Goal: Transaction & Acquisition: Purchase product/service

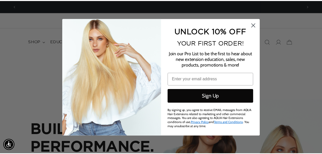
scroll to position [0, 289]
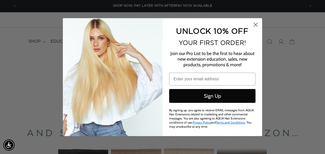
click at [255, 25] on circle "Close dialog" at bounding box center [256, 24] width 8 height 8
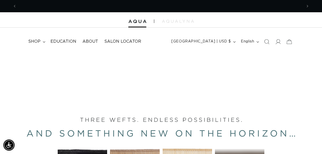
scroll to position [0, 570]
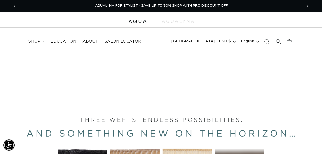
click at [278, 42] on icon at bounding box center [277, 41] width 5 height 5
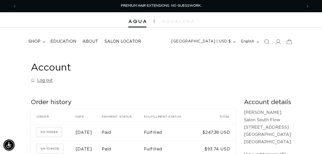
click at [35, 41] on span "shop" at bounding box center [34, 41] width 12 height 5
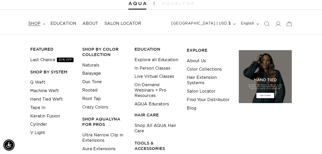
scroll to position [18, 0]
click at [48, 91] on link "Machine Weft" at bounding box center [44, 90] width 29 height 8
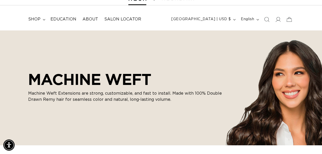
scroll to position [0, 570]
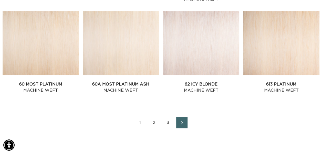
scroll to position [0, 0]
click at [186, 81] on link "62 Icy Blonde Machine Weft" at bounding box center [201, 87] width 76 height 12
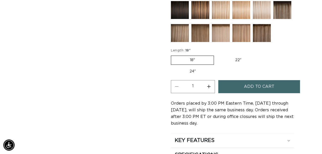
click at [240, 88] on button "Add to cart" at bounding box center [259, 86] width 82 height 13
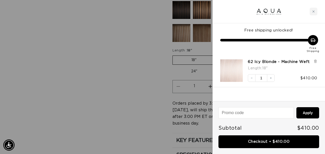
scroll to position [0, 289]
paste input "Would that work with your schedule?"
type input "W"
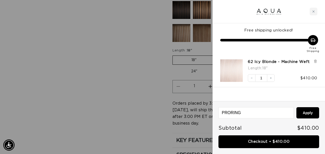
type input "PRORING"
click at [310, 111] on button "Apply" at bounding box center [308, 112] width 23 height 11
click at [289, 113] on icon at bounding box center [289, 112] width 5 height 5
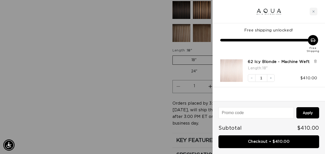
click at [265, 113] on input at bounding box center [256, 112] width 75 height 11
type input "1O%"
click at [305, 112] on button "Apply" at bounding box center [308, 112] width 23 height 11
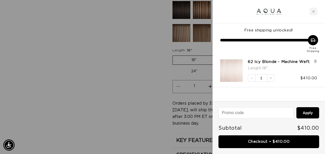
click at [270, 138] on link "Checkout • $410.00" at bounding box center [269, 141] width 101 height 13
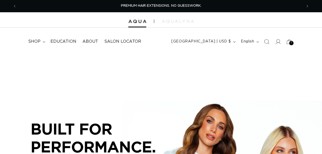
scroll to position [210, 0]
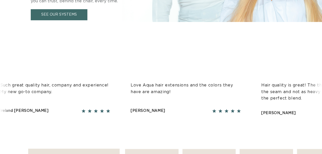
drag, startPoint x: 0, startPoint y: 0, endPoint x: 112, endPoint y: 101, distance: 150.3
click at [129, 101] on div "Love Aqua hair extensions and the colors they have are amazing!" at bounding box center [184, 91] width 110 height 26
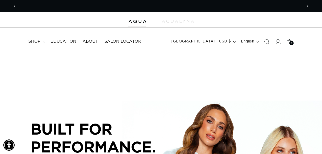
scroll to position [0, 570]
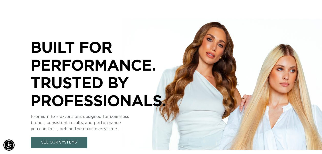
scroll to position [0, 570]
